Goal: Task Accomplishment & Management: Manage account settings

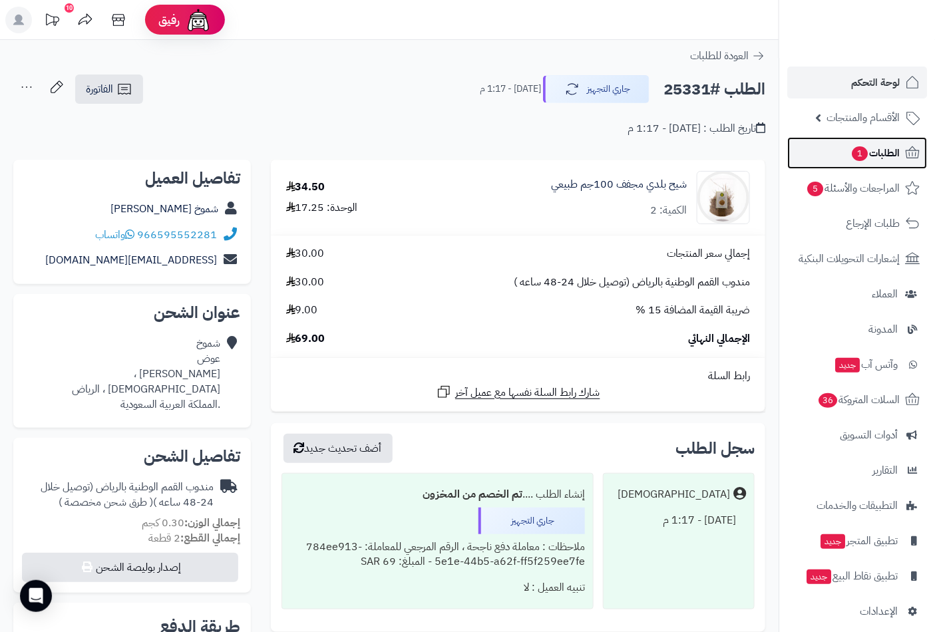
click at [877, 156] on span "الطلبات 1" at bounding box center [874, 153] width 49 height 19
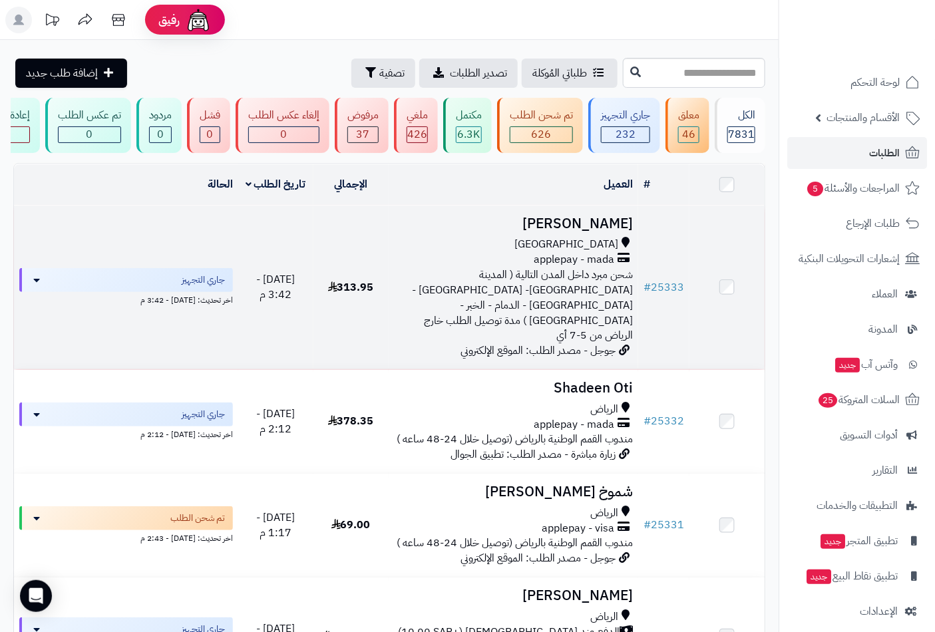
click at [617, 232] on h3 "[PERSON_NAME]" at bounding box center [514, 223] width 240 height 15
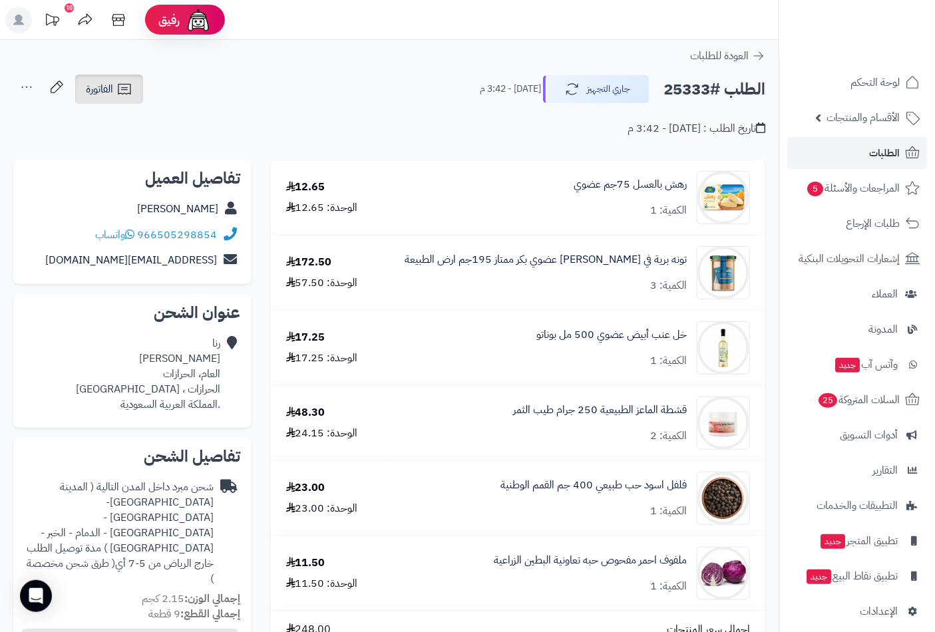
click at [96, 93] on span "الفاتورة" at bounding box center [99, 89] width 27 height 16
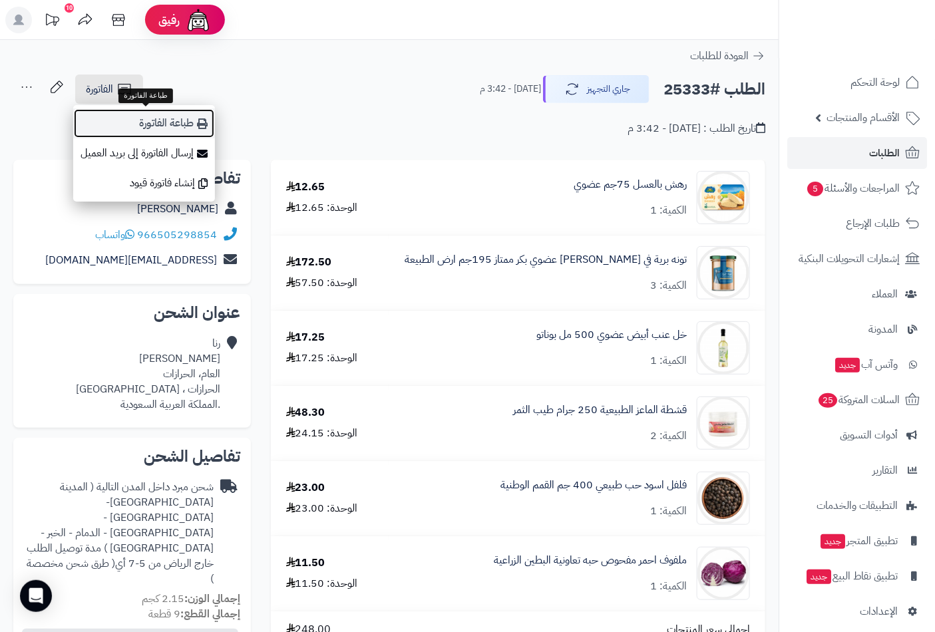
click at [130, 123] on link "طباعة الفاتورة" at bounding box center [144, 123] width 142 height 30
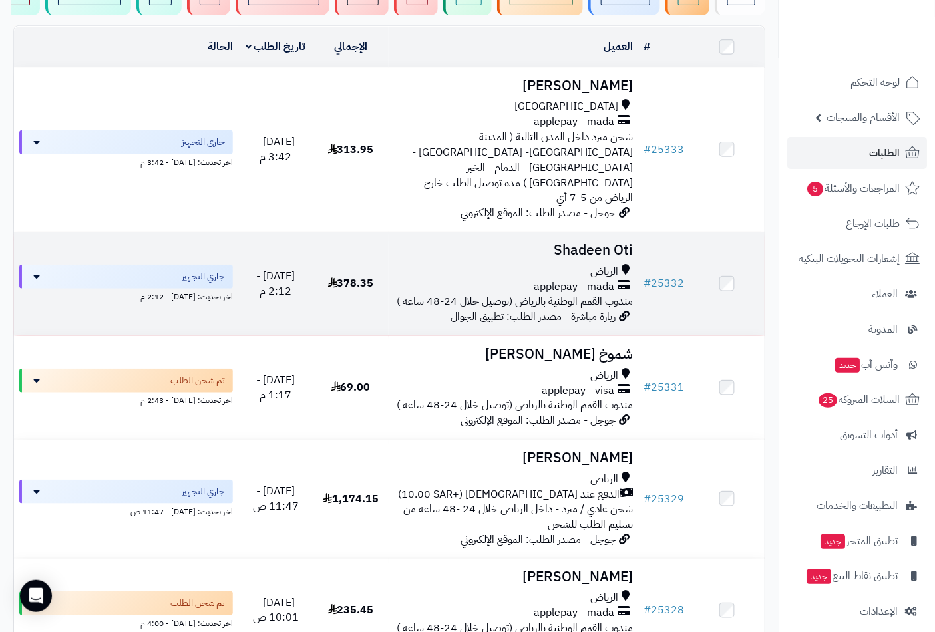
scroll to position [148, 0]
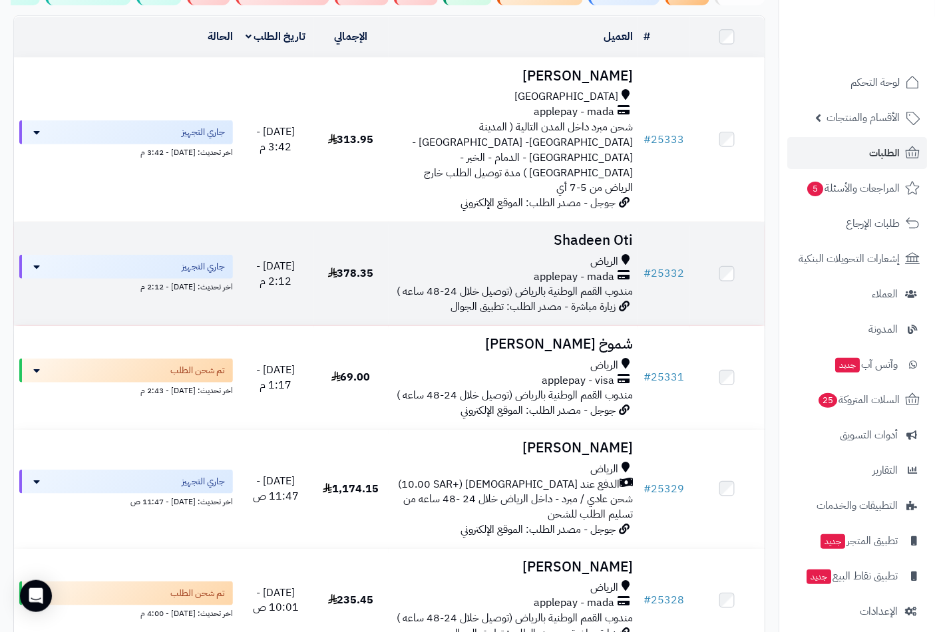
click at [567, 233] on h3 "Shadeen Oti" at bounding box center [514, 240] width 240 height 15
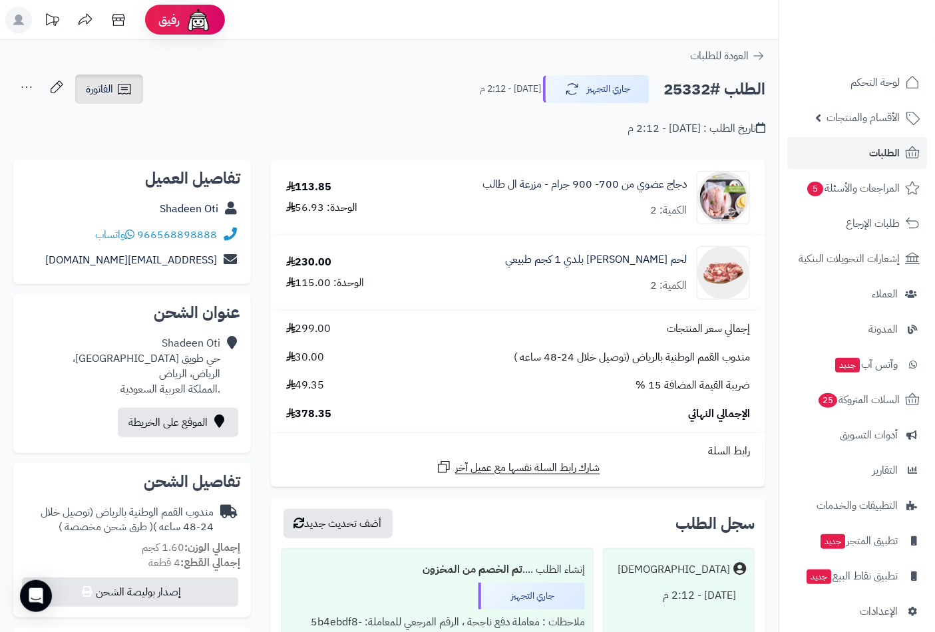
click at [114, 88] on link "الفاتورة" at bounding box center [109, 89] width 68 height 29
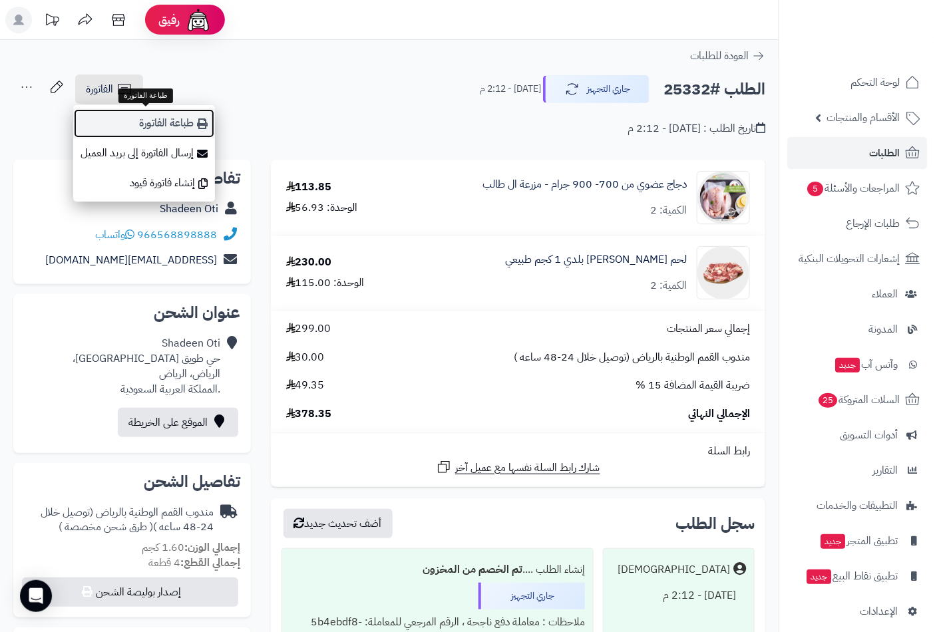
click at [143, 128] on link "طباعة الفاتورة" at bounding box center [144, 123] width 142 height 30
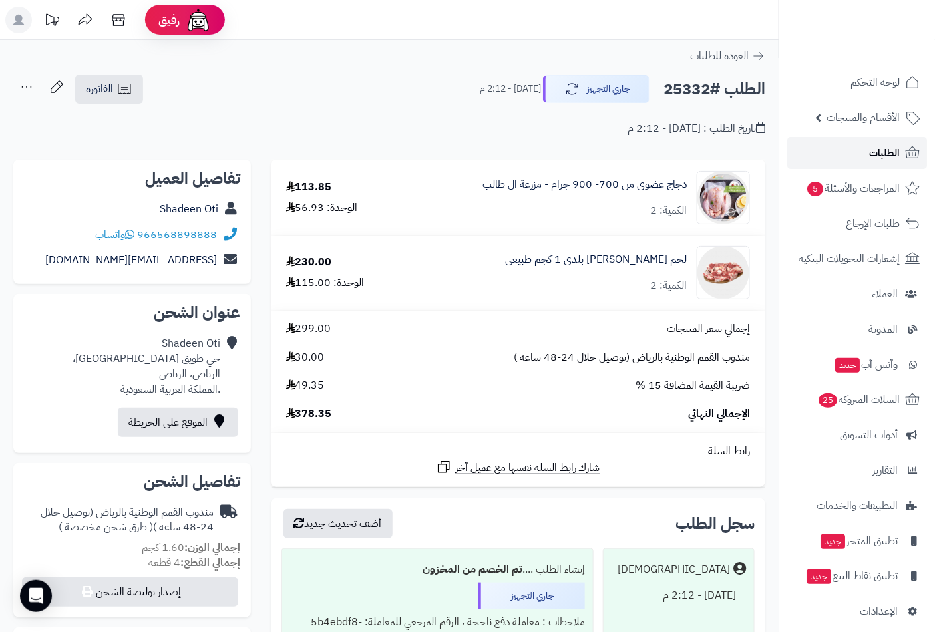
click at [889, 150] on span "الطلبات" at bounding box center [884, 153] width 31 height 19
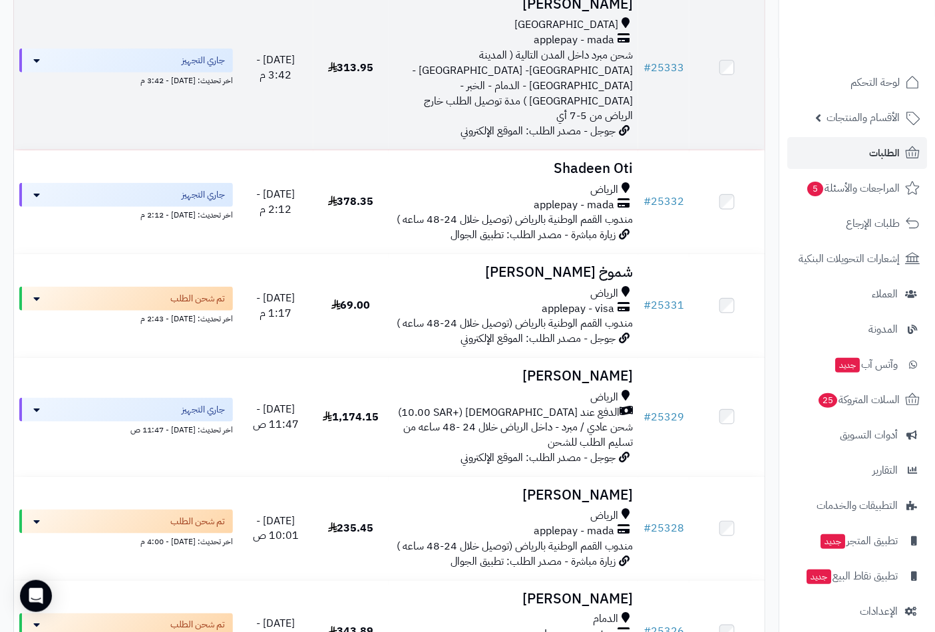
scroll to position [222, 0]
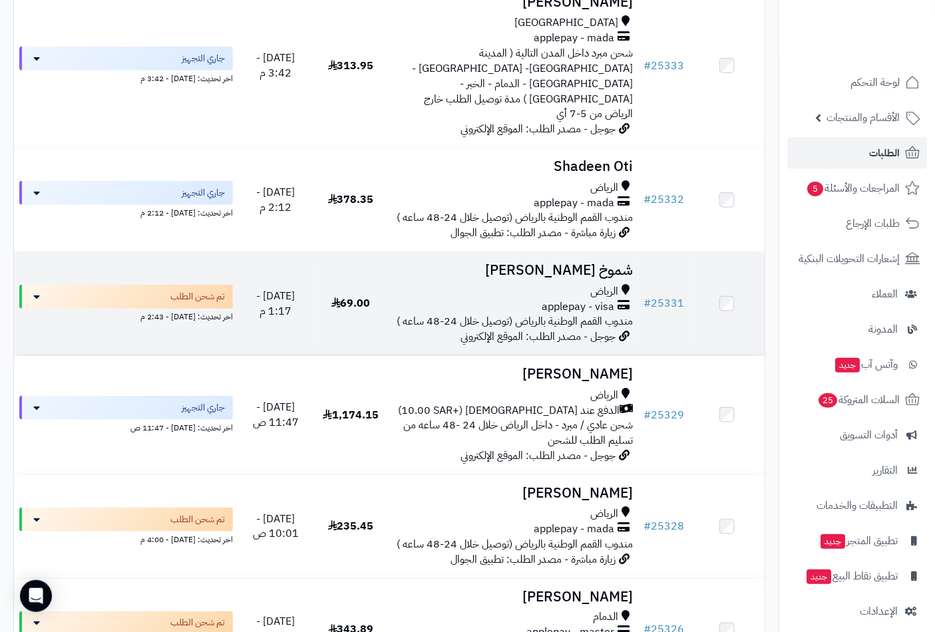
click at [579, 263] on h3 "شموخ عوض" at bounding box center [514, 270] width 240 height 15
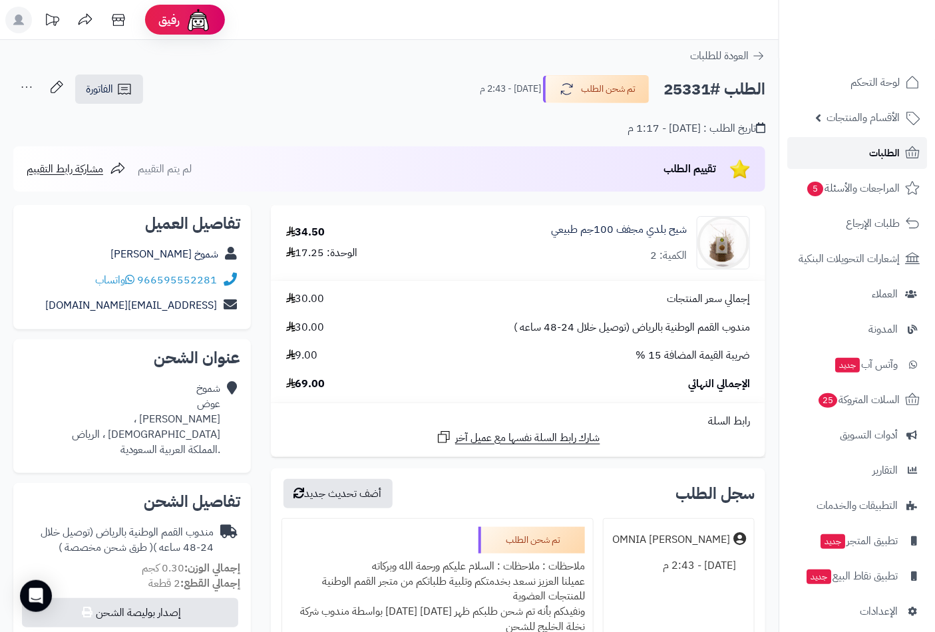
click at [887, 153] on span "الطلبات" at bounding box center [884, 153] width 31 height 19
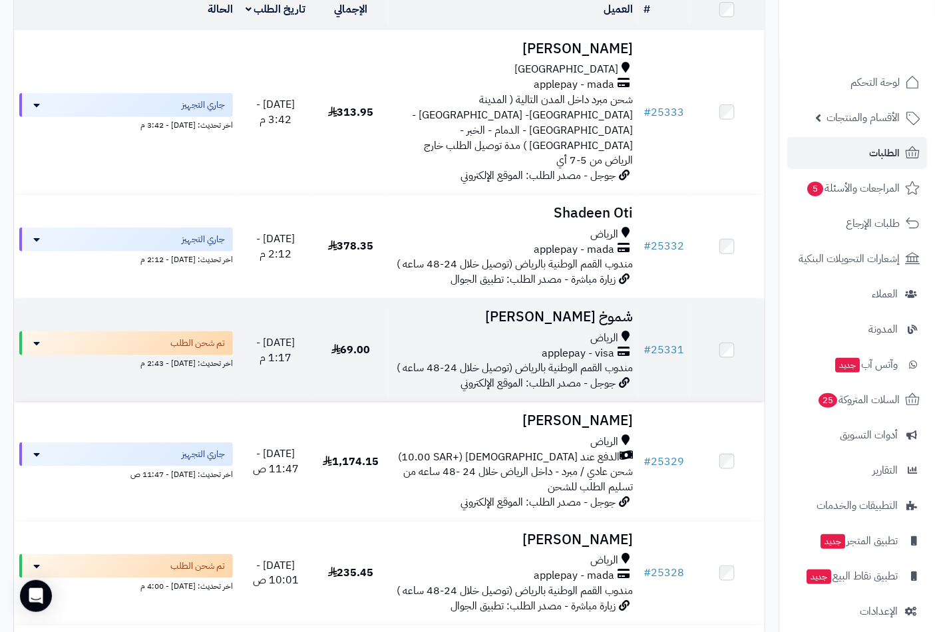
scroll to position [74, 0]
